Goal: Transaction & Acquisition: Download file/media

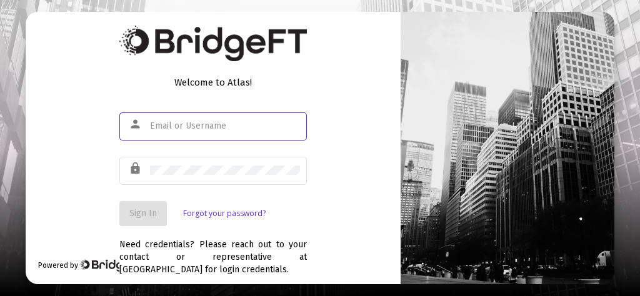
click at [155, 122] on input "text" at bounding box center [225, 126] width 150 height 10
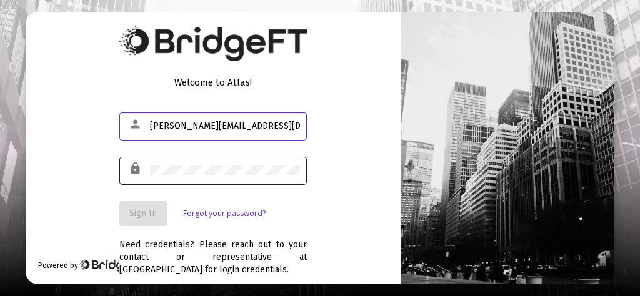
type input "[PERSON_NAME][EMAIL_ADDRESS][DOMAIN_NAME]"
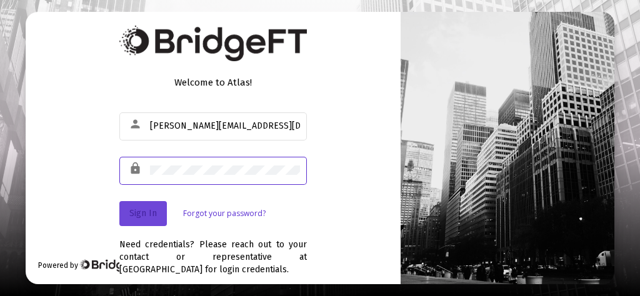
click at [129, 216] on span "Sign In" at bounding box center [143, 213] width 28 height 11
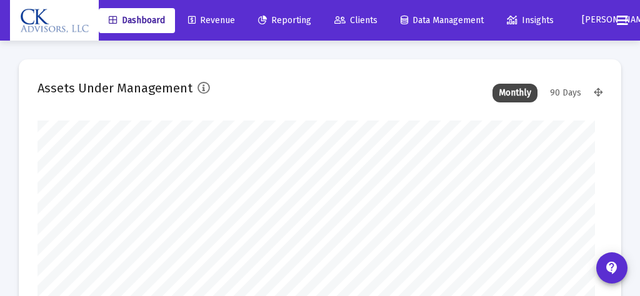
type input "[DATE]"
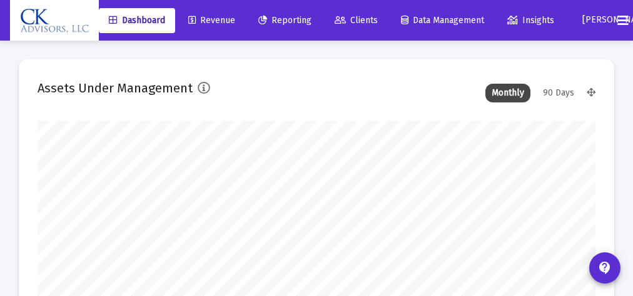
scroll to position [250, 251]
click at [291, 21] on span "Reporting" at bounding box center [284, 20] width 53 height 11
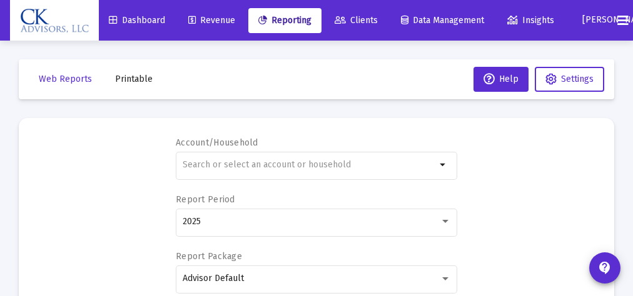
click at [134, 83] on span "Printable" at bounding box center [134, 79] width 38 height 11
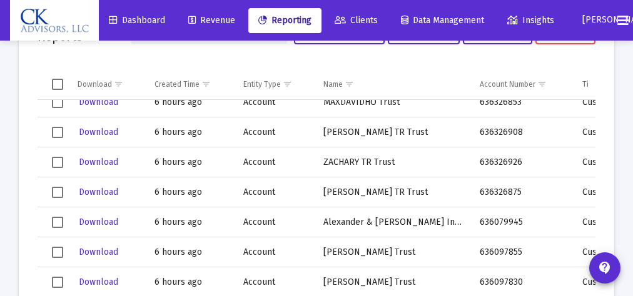
scroll to position [203, 0]
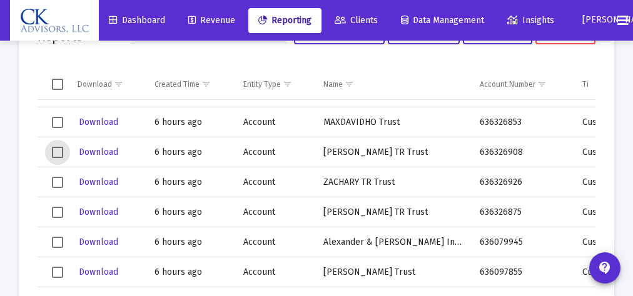
click at [60, 153] on span "Select row" at bounding box center [57, 152] width 11 height 11
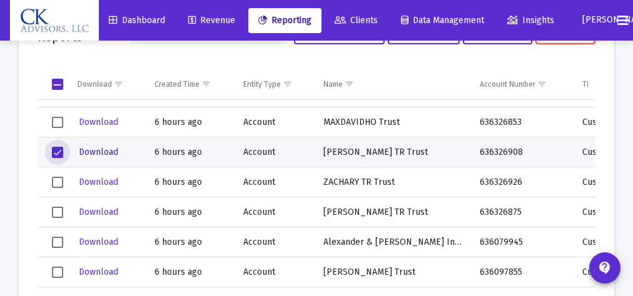
click at [96, 152] on span "Download" at bounding box center [98, 152] width 39 height 11
